Goal: Transaction & Acquisition: Book appointment/travel/reservation

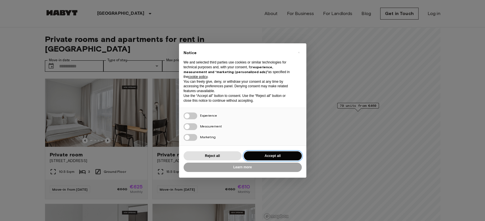
click at [266, 152] on button "Accept all" at bounding box center [273, 156] width 58 height 9
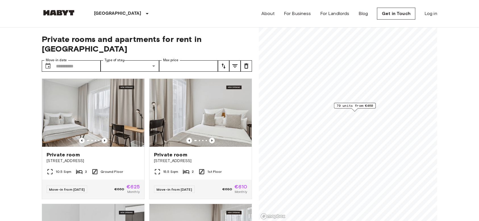
click at [222, 61] on button "tune" at bounding box center [223, 65] width 11 height 11
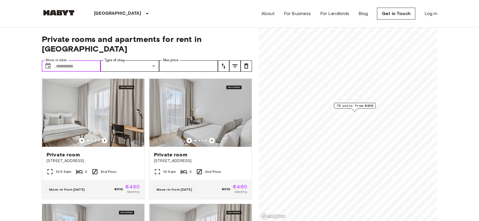
click at [76, 60] on input "Move-in date" at bounding box center [78, 65] width 45 height 11
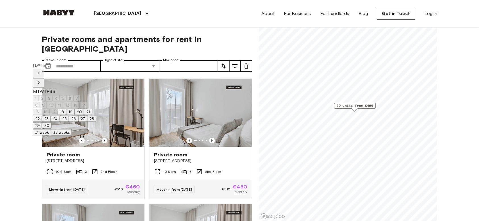
click at [42, 79] on icon "Next month" at bounding box center [38, 82] width 7 height 7
click at [70, 129] on button "30" at bounding box center [65, 126] width 10 height 6
type input "**********"
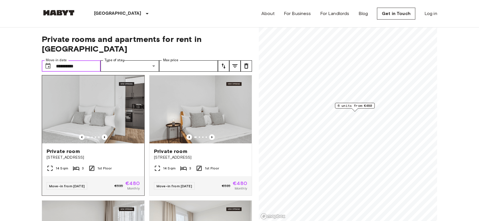
scroll to position [3, 0]
click at [103, 110] on img at bounding box center [93, 110] width 102 height 68
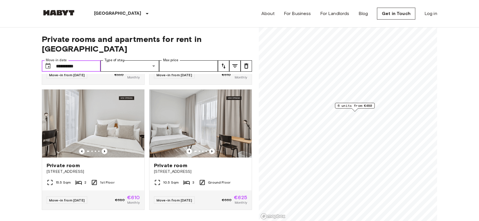
scroll to position [0, 0]
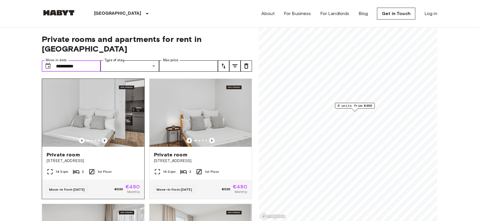
click at [103, 138] on icon "Previous image" at bounding box center [105, 141] width 6 height 6
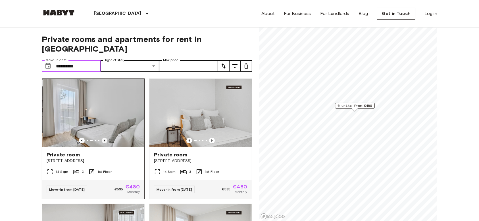
click at [103, 138] on icon "Previous image" at bounding box center [105, 141] width 6 height 6
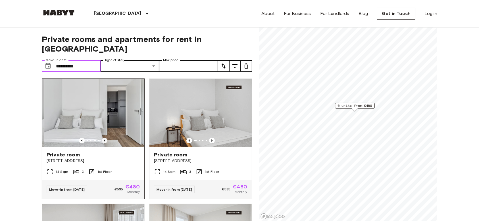
click at [103, 138] on icon "Previous image" at bounding box center [105, 141] width 6 height 6
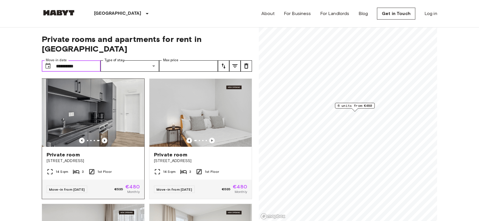
click at [103, 138] on icon "Previous image" at bounding box center [105, 141] width 6 height 6
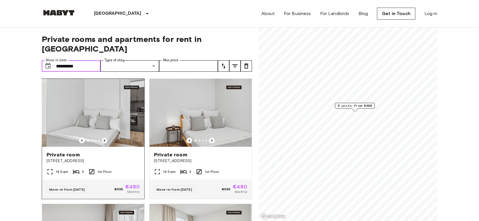
click at [103, 138] on icon "Previous image" at bounding box center [105, 141] width 6 height 6
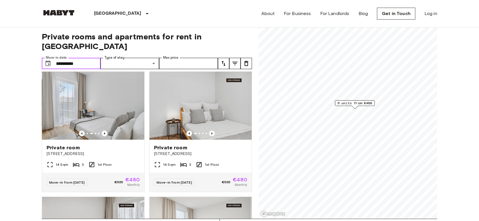
scroll to position [5, 0]
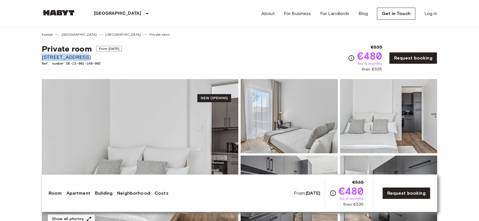
drag, startPoint x: 41, startPoint y: 56, endPoint x: 77, endPoint y: 58, distance: 36.7
copy span "Berliner Straße"
